Goal: Navigation & Orientation: Find specific page/section

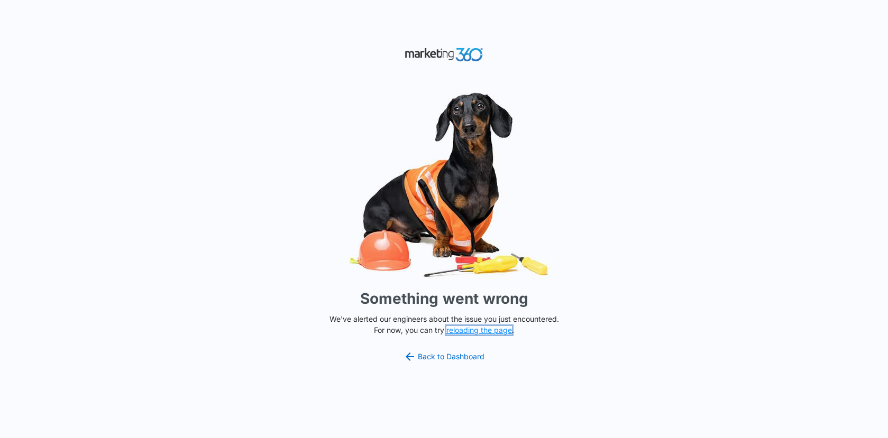
click at [502, 332] on button "reloading the page" at bounding box center [479, 330] width 66 height 8
click at [451, 360] on link "Back to Dashboard" at bounding box center [443, 357] width 81 height 13
click at [486, 330] on button "reloading the page" at bounding box center [479, 330] width 66 height 8
